Goal: Information Seeking & Learning: Learn about a topic

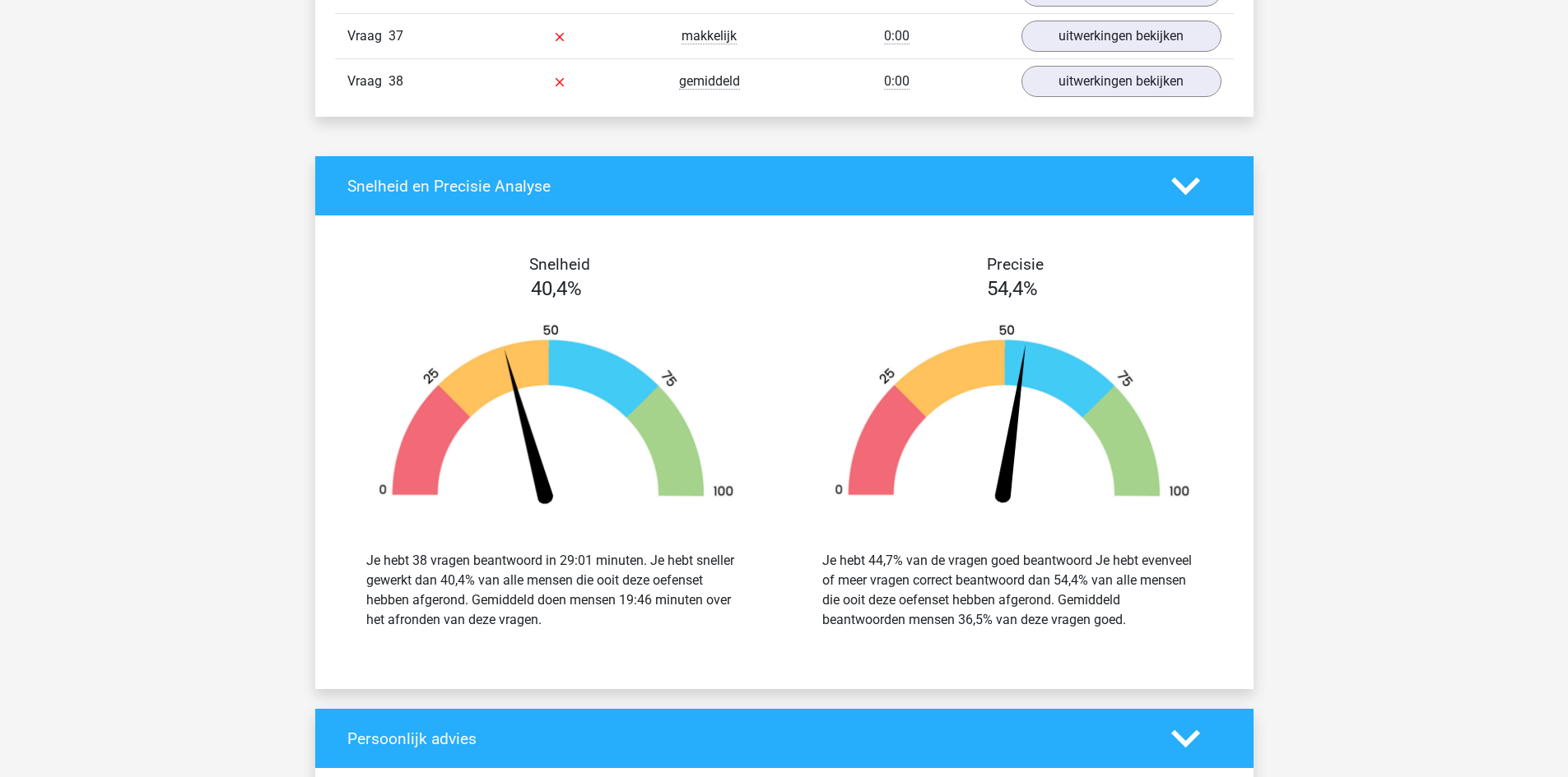
scroll to position [16532, 0]
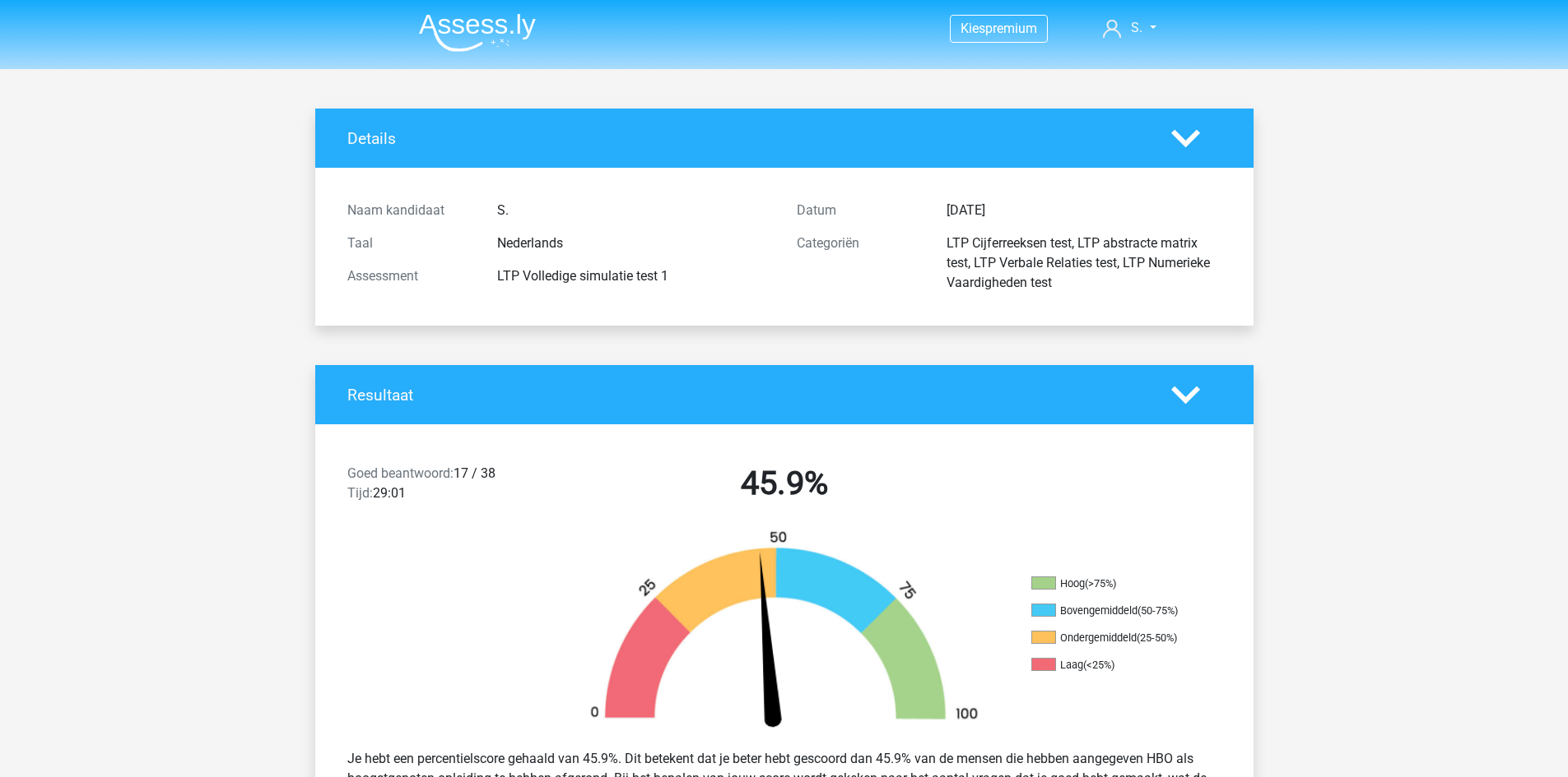
scroll to position [4599, 0]
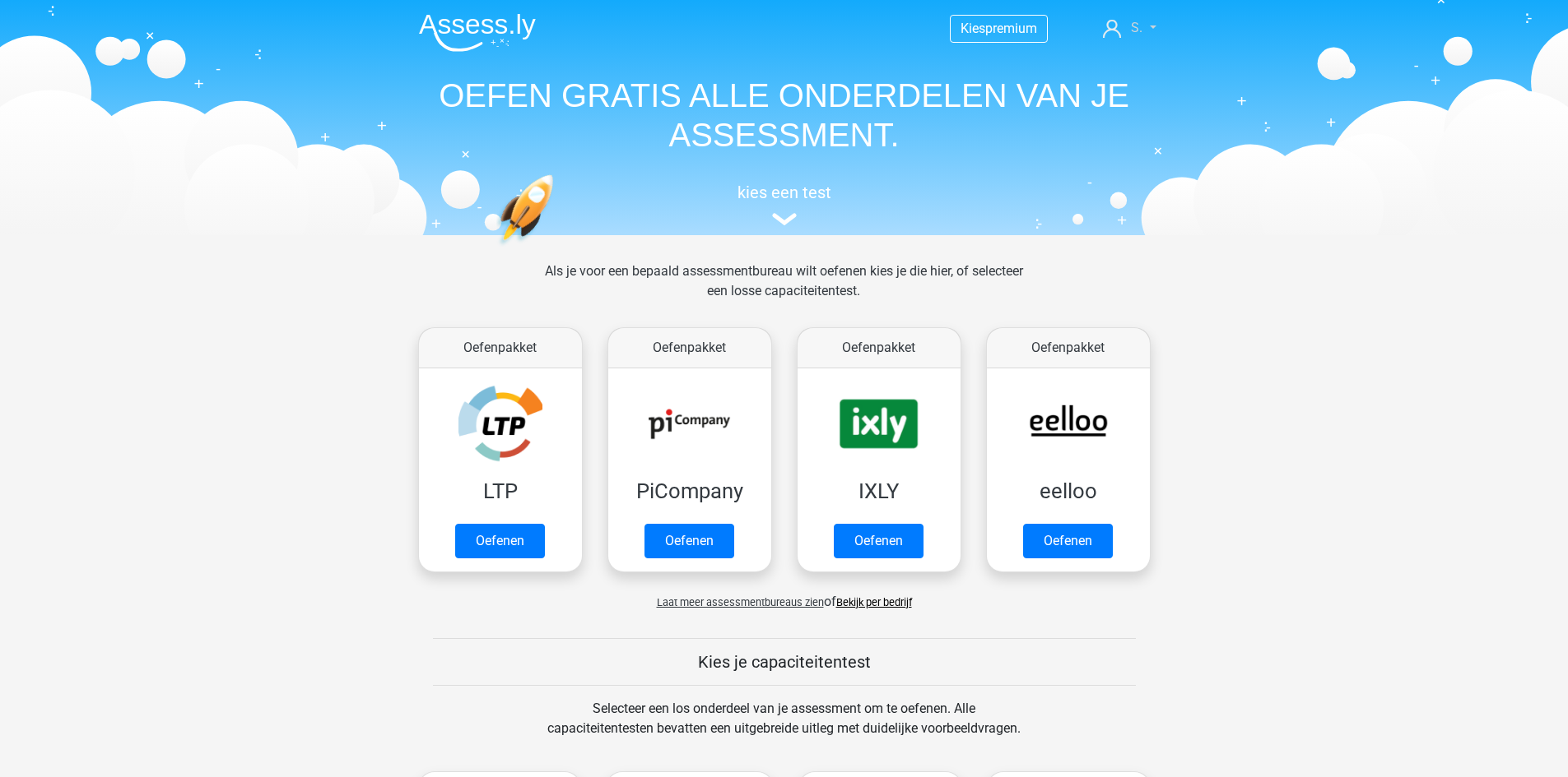
click at [1131, 24] on span "S." at bounding box center [1136, 27] width 11 height 16
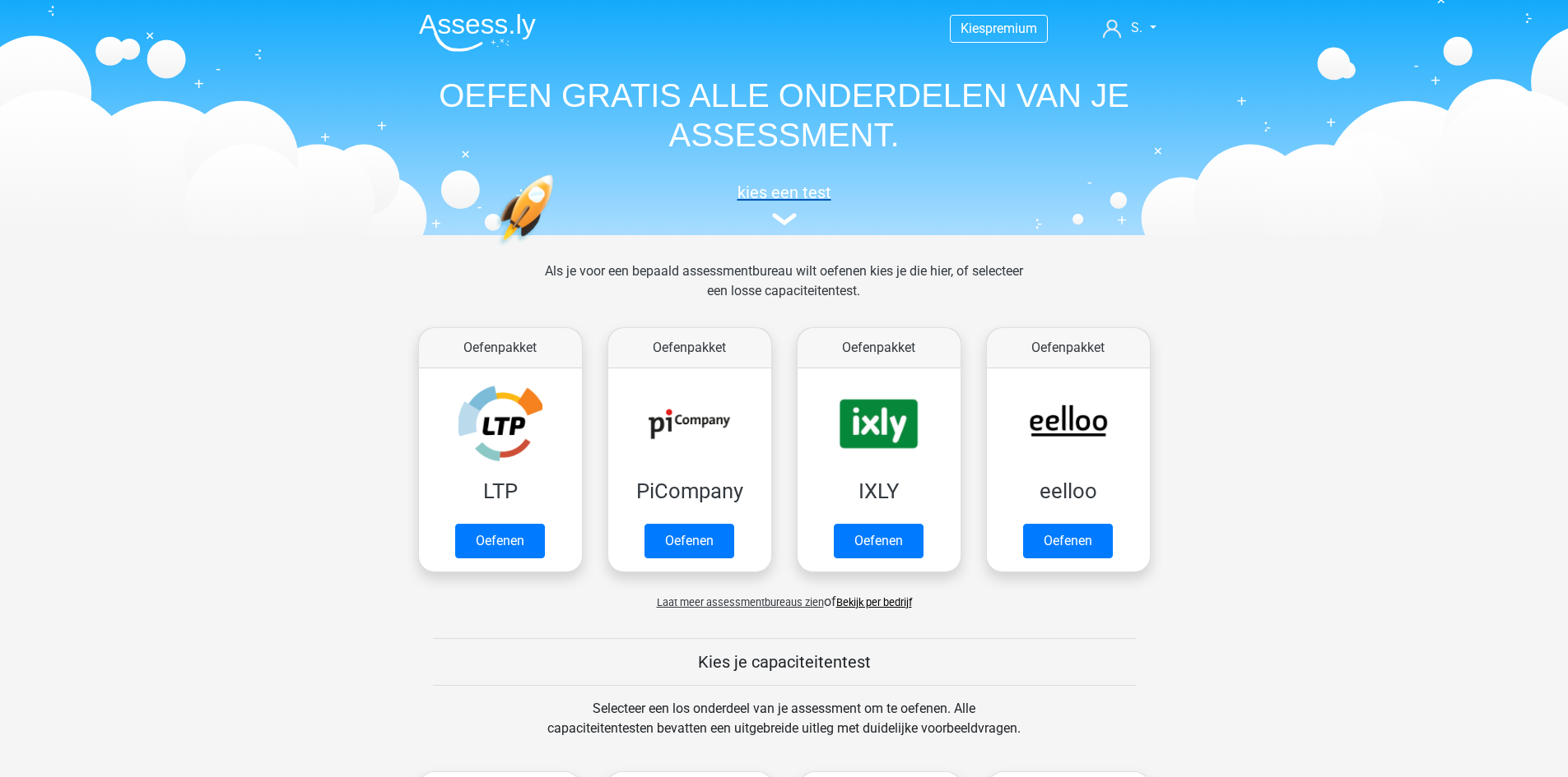
click at [791, 220] on img at bounding box center [784, 219] width 25 height 12
click at [475, 527] on link "Oefenen" at bounding box center [499, 545] width 94 height 36
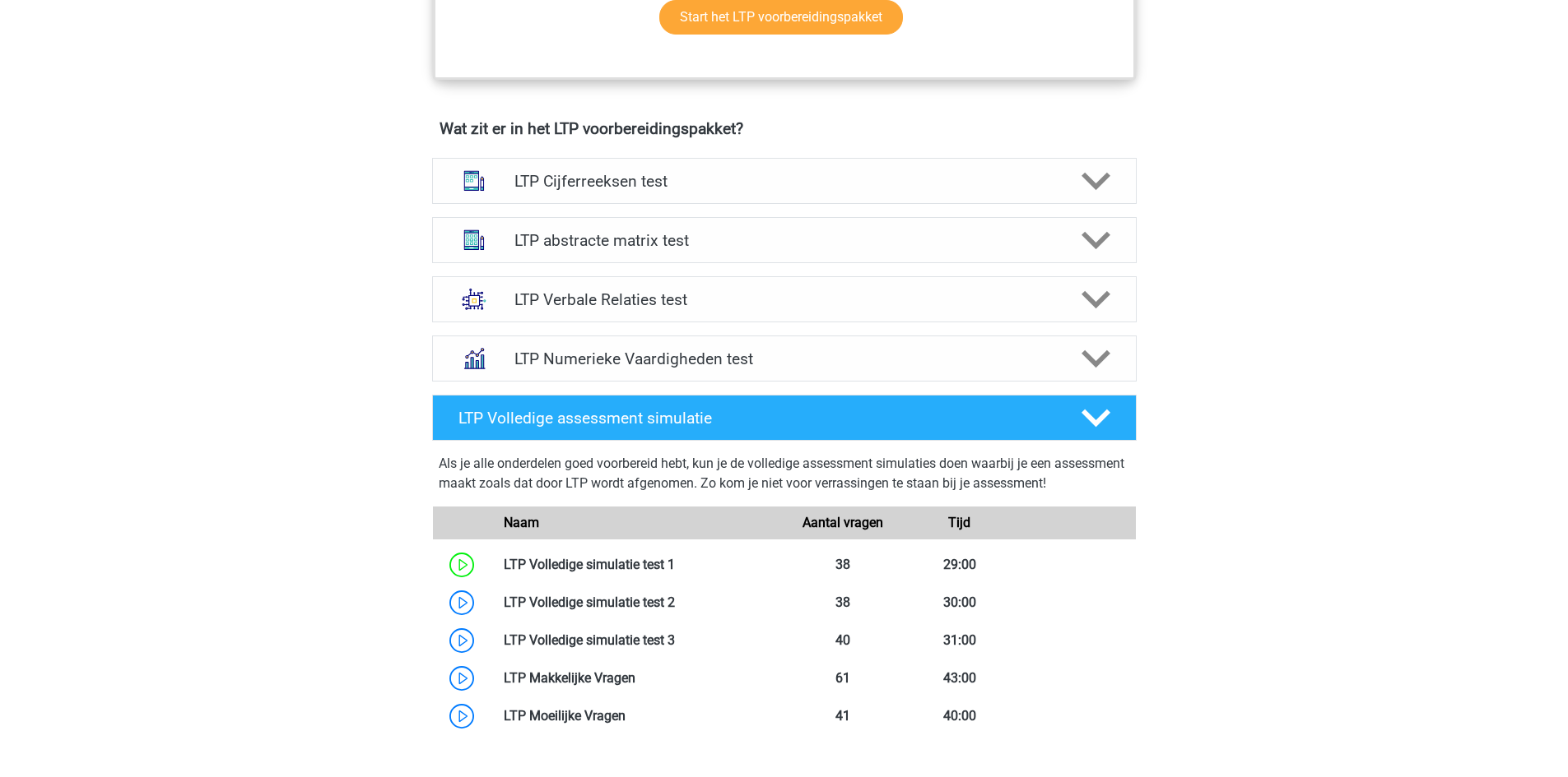
scroll to position [987, 0]
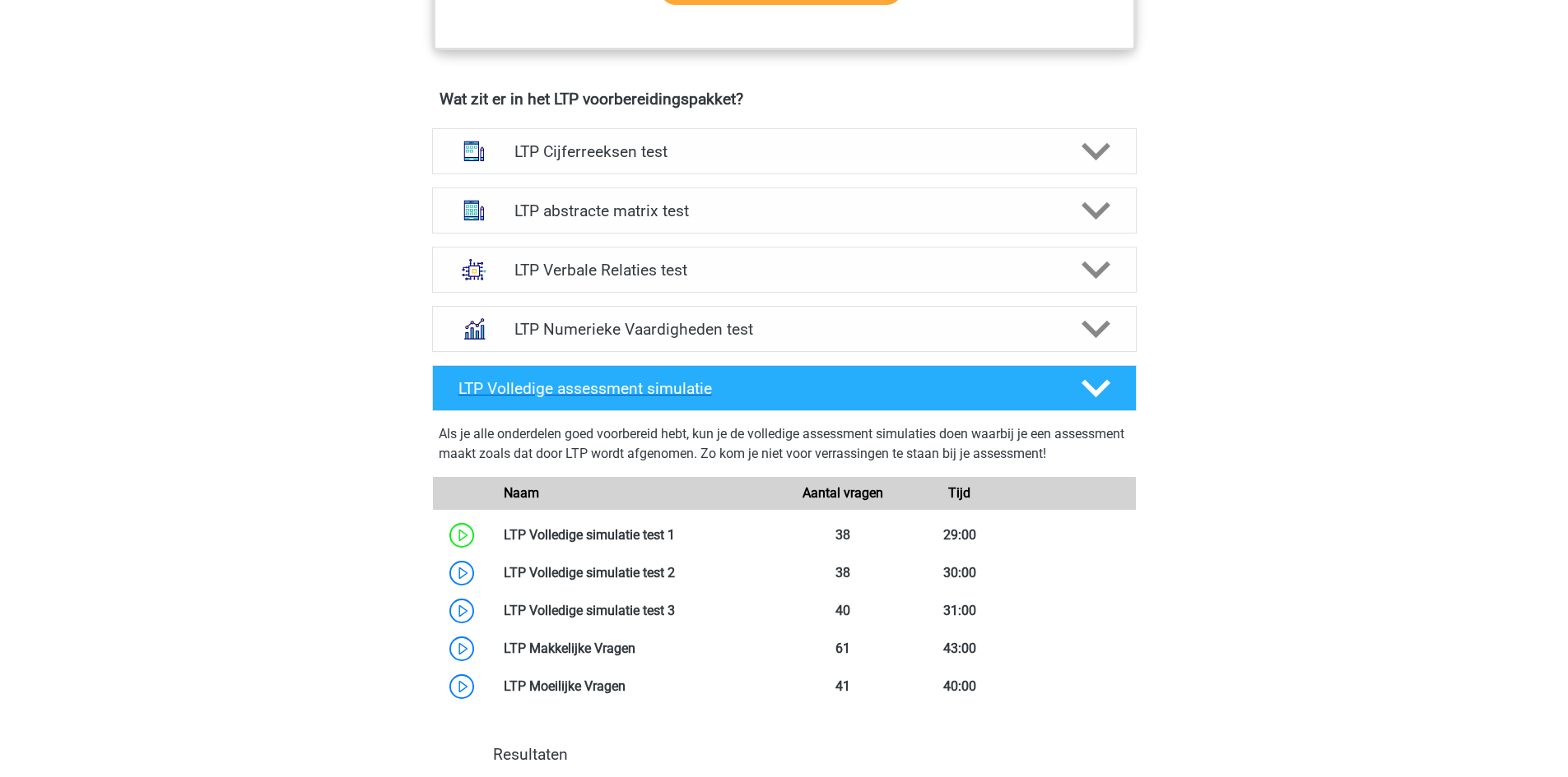
click at [454, 379] on div "LTP Volledige assessment simulatie" at bounding box center [756, 388] width 621 height 18
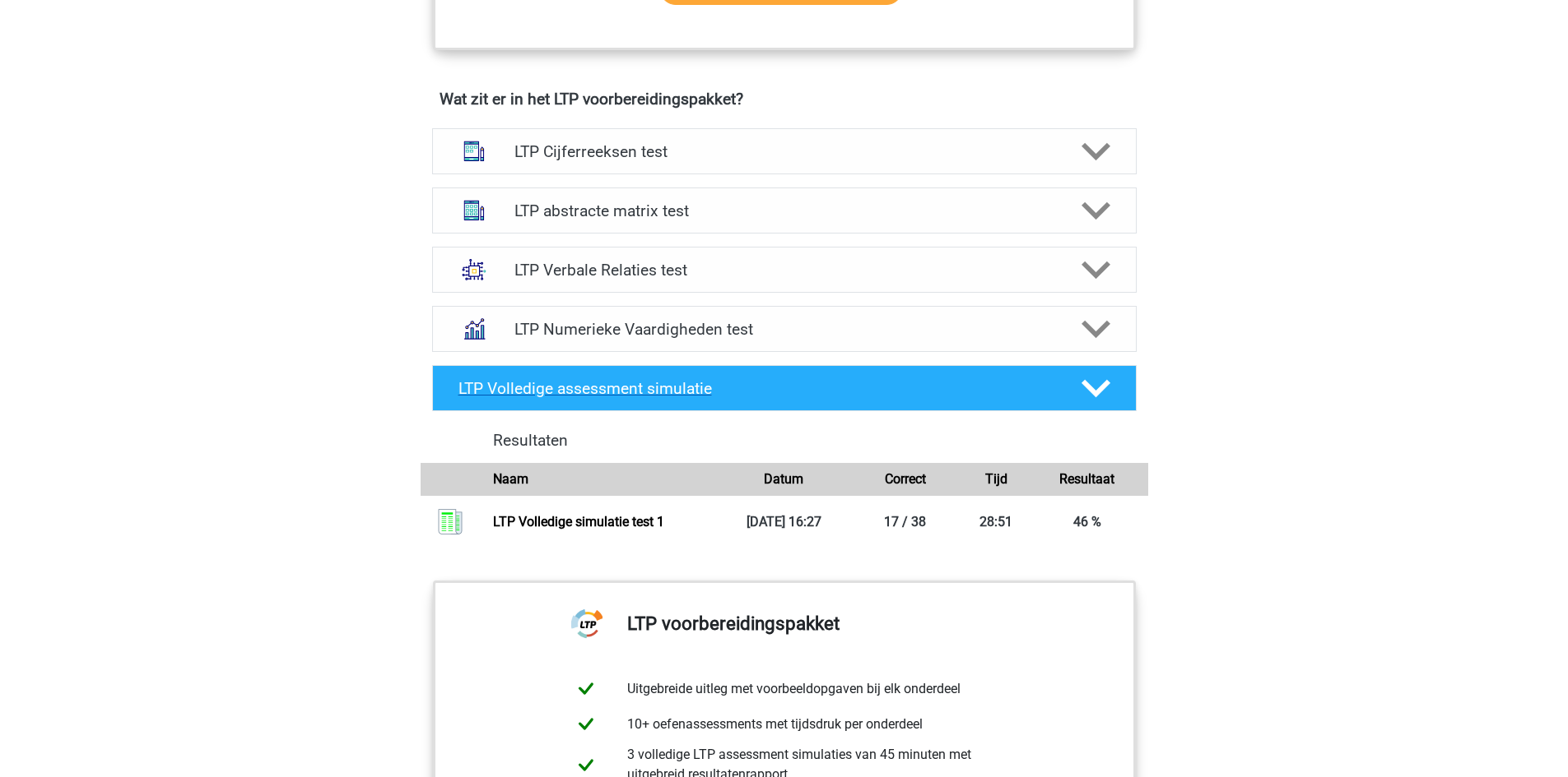
click at [454, 379] on div "LTP Volledige assessment simulatie" at bounding box center [756, 388] width 621 height 18
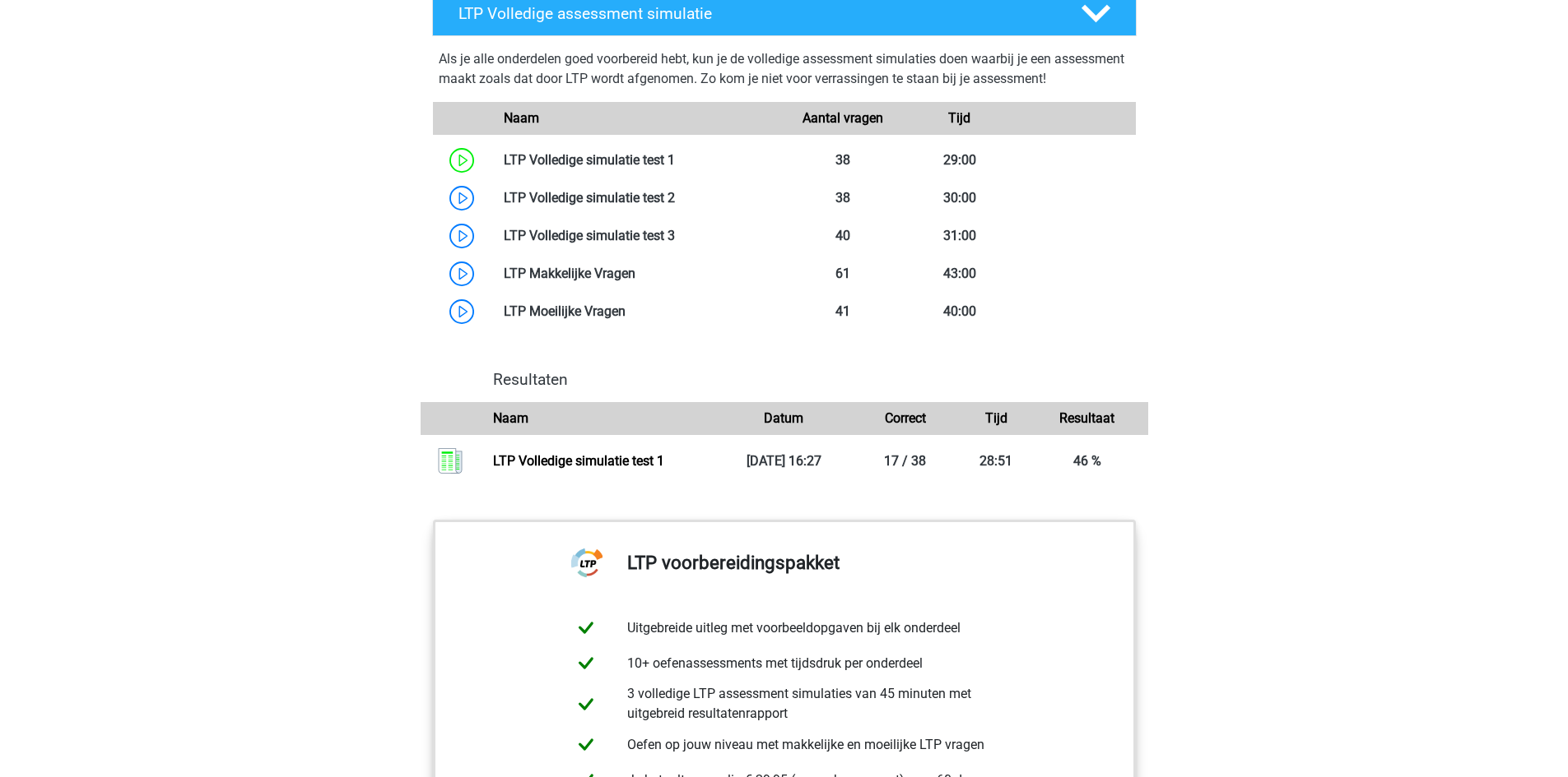
scroll to position [1316, 0]
